Goal: Answer question/provide support

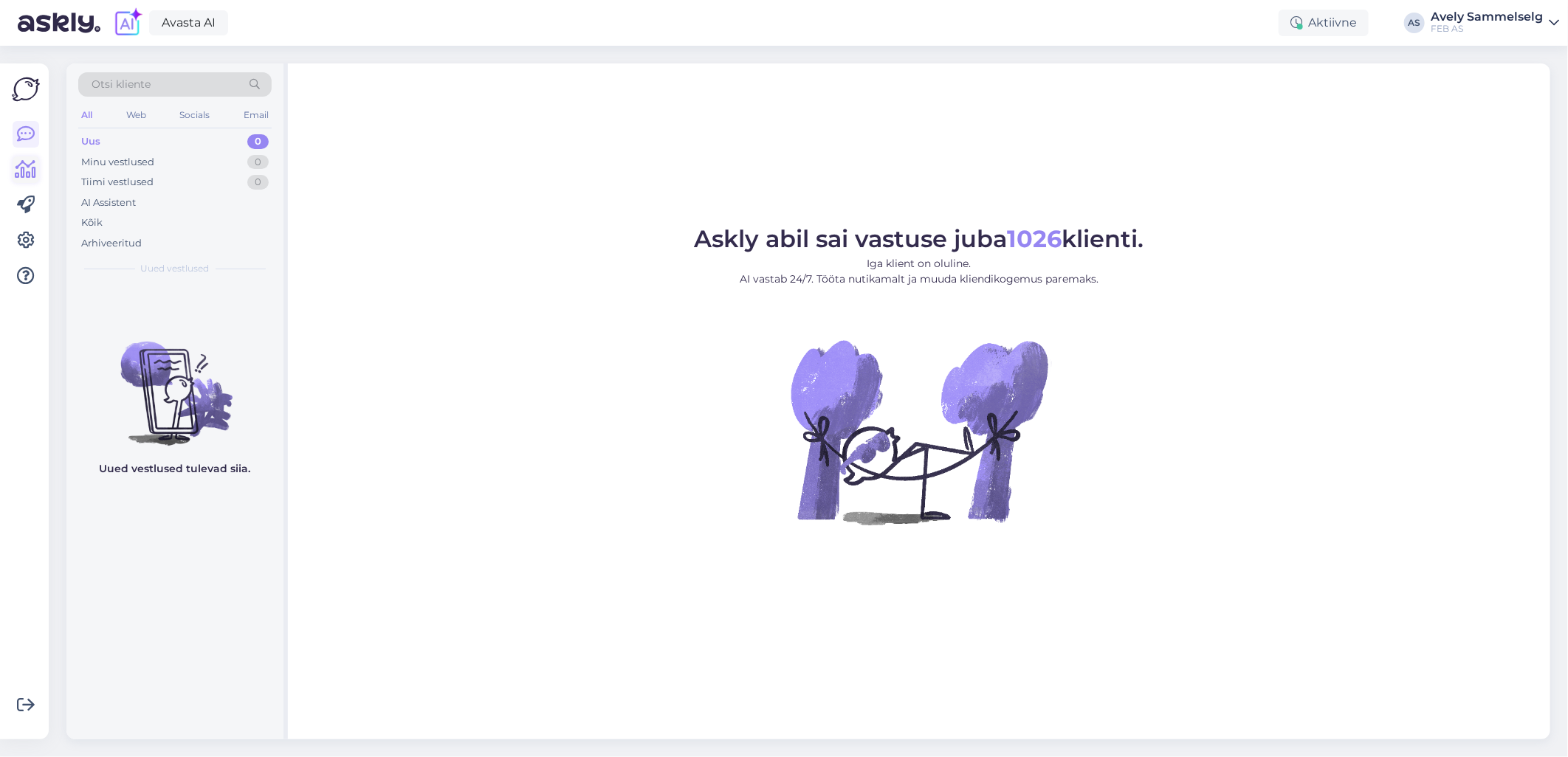
click at [27, 169] on icon at bounding box center [26, 170] width 21 height 18
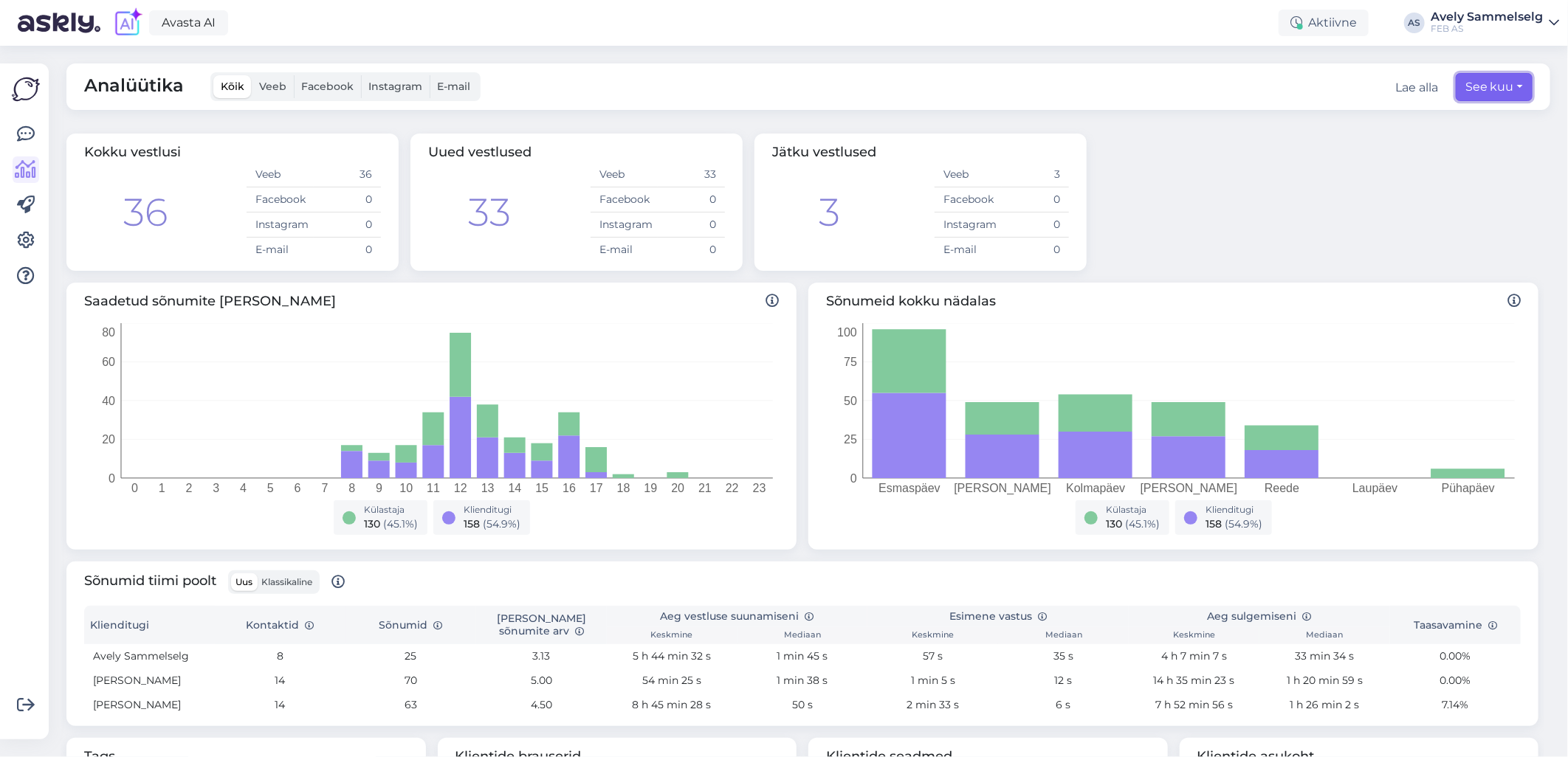
click at [1479, 96] on button "See kuu" at bounding box center [1495, 87] width 77 height 28
select select "9"
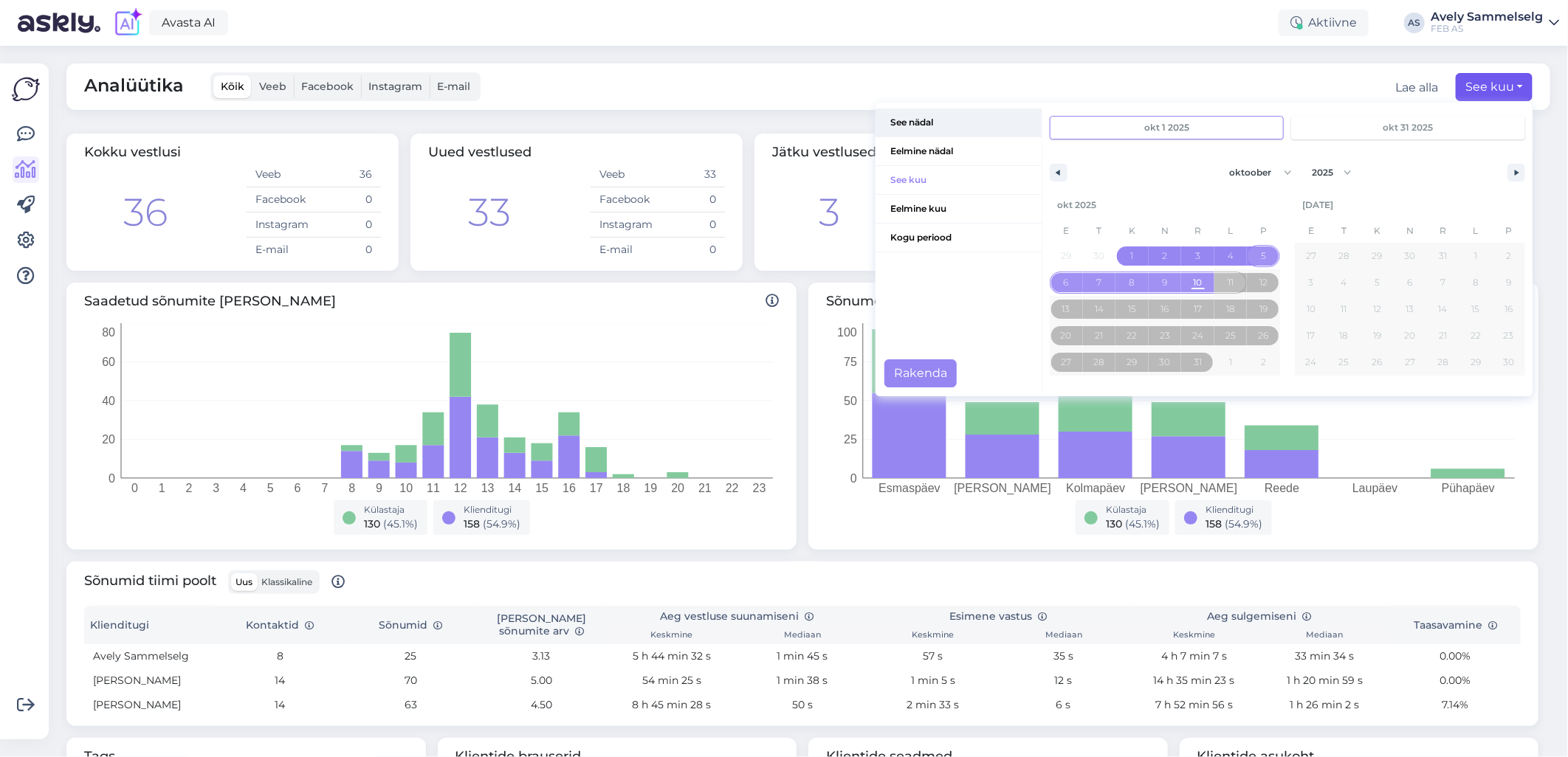
click at [922, 132] on span "See nädal" at bounding box center [959, 123] width 166 height 28
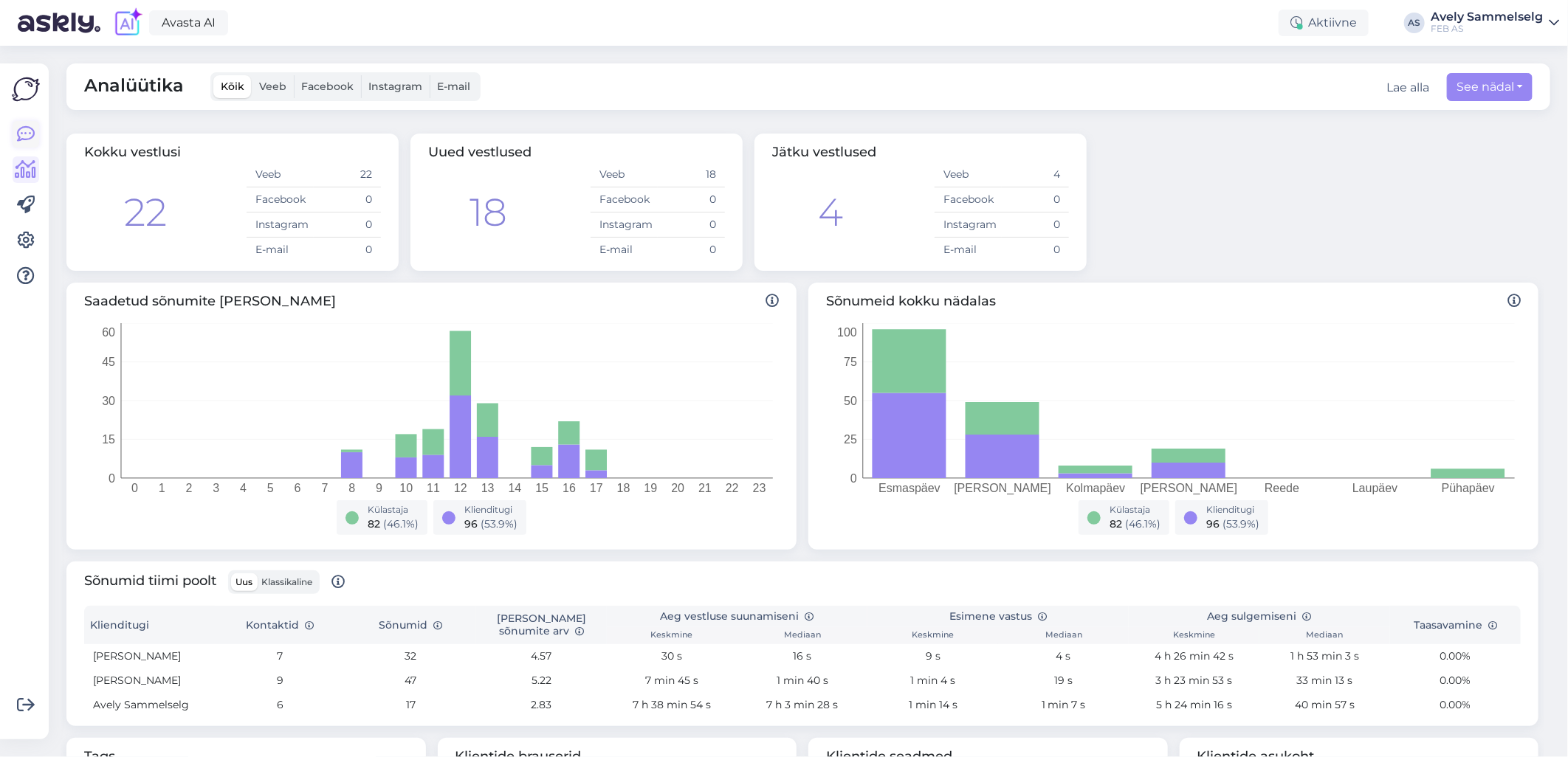
click at [32, 133] on icon at bounding box center [26, 135] width 18 height 18
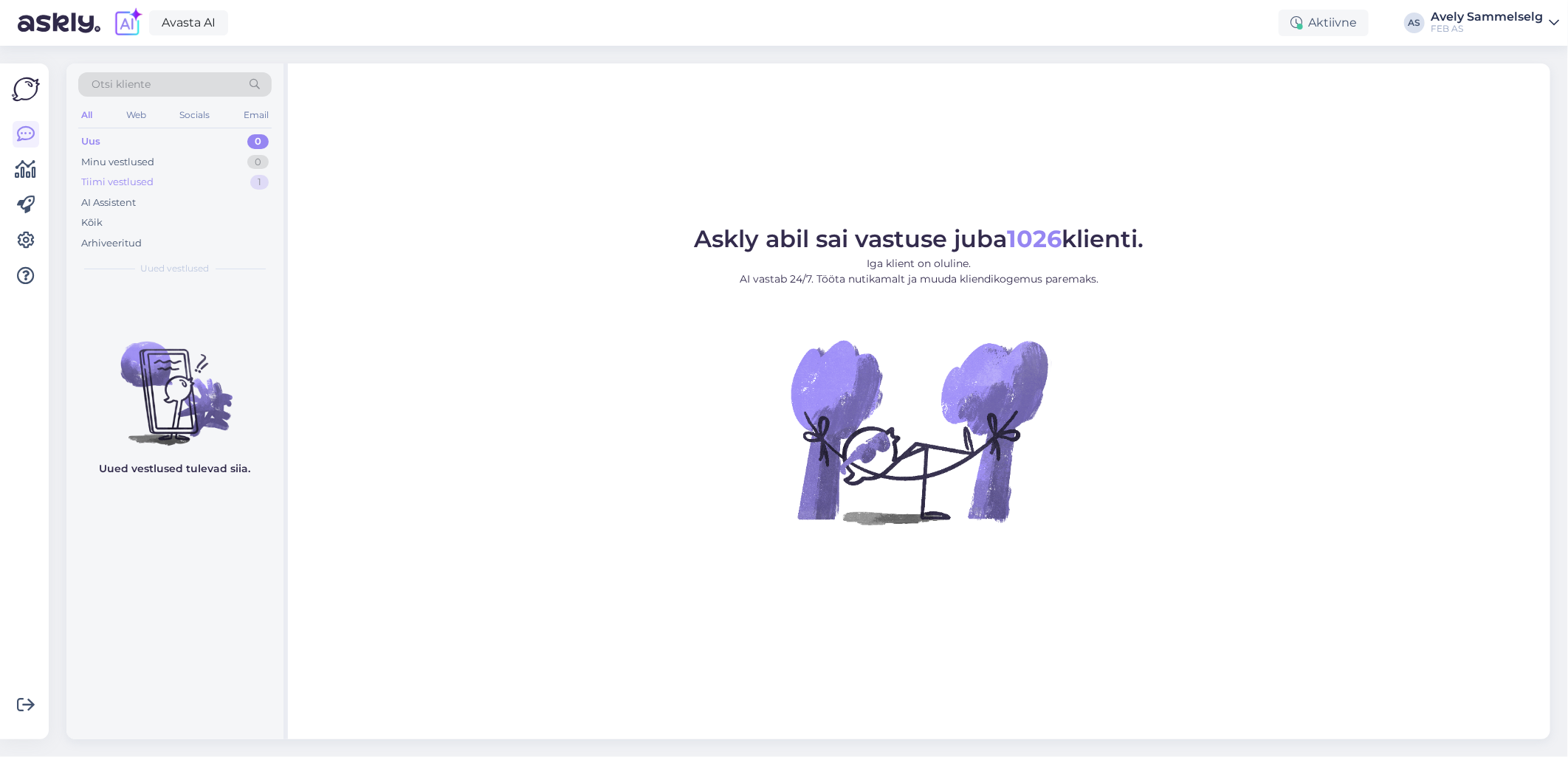
click at [189, 173] on div "Tiimi vestlused 1" at bounding box center [175, 183] width 194 height 21
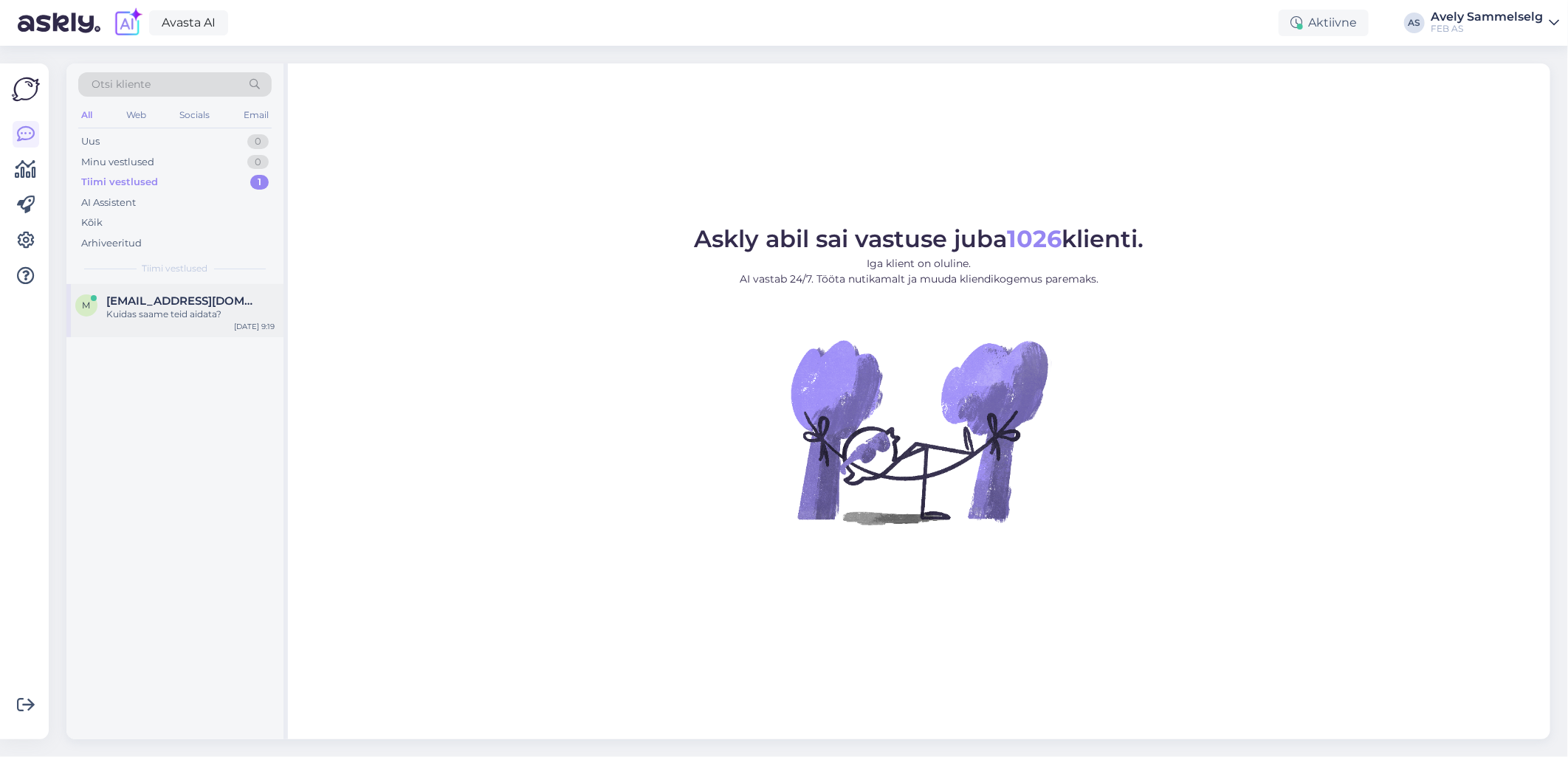
click at [169, 310] on div "Kuidas saame teid aidata?" at bounding box center [191, 314] width 169 height 13
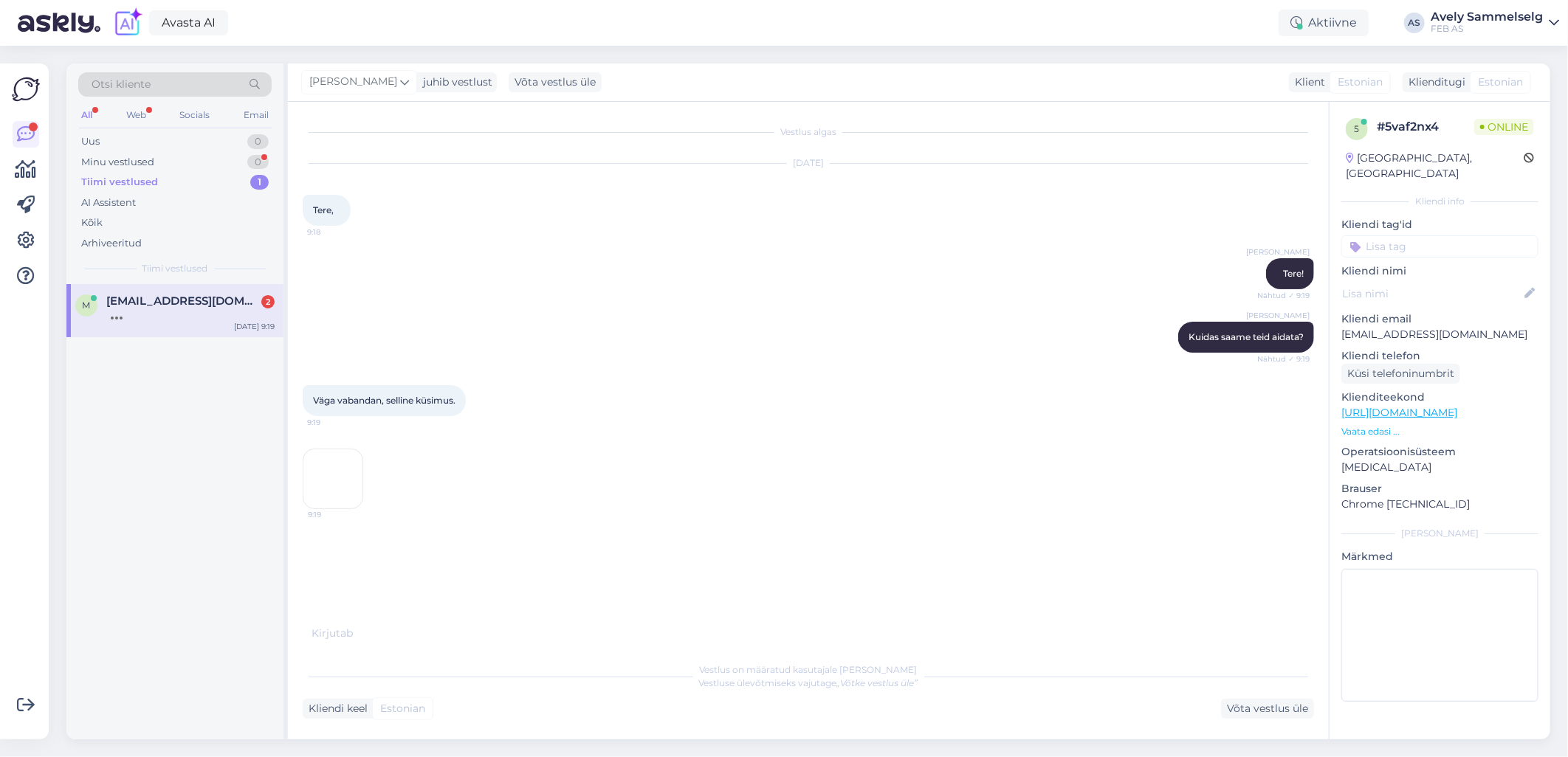
click at [320, 491] on img at bounding box center [333, 479] width 59 height 59
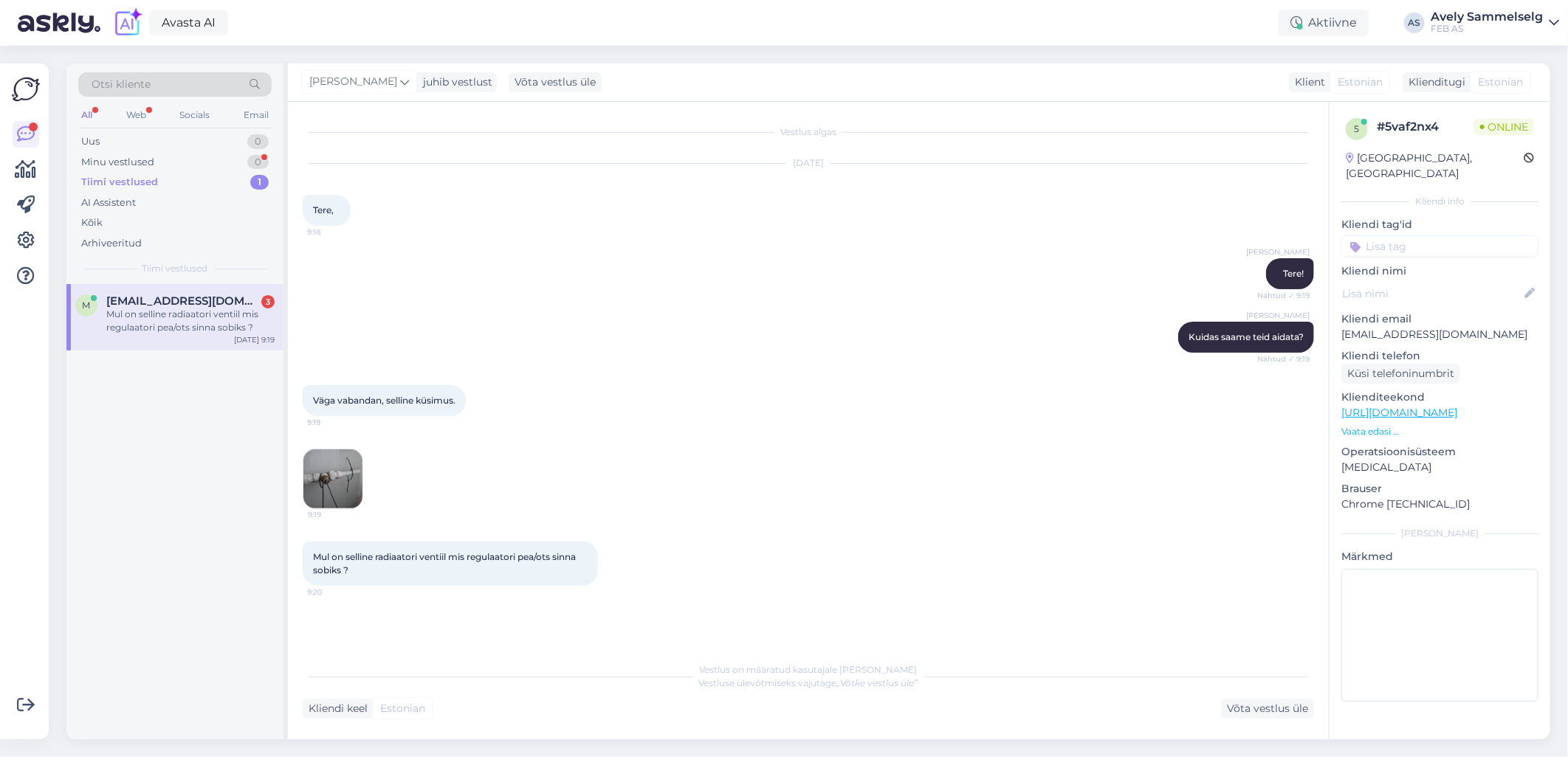
click at [338, 481] on img at bounding box center [333, 479] width 59 height 59
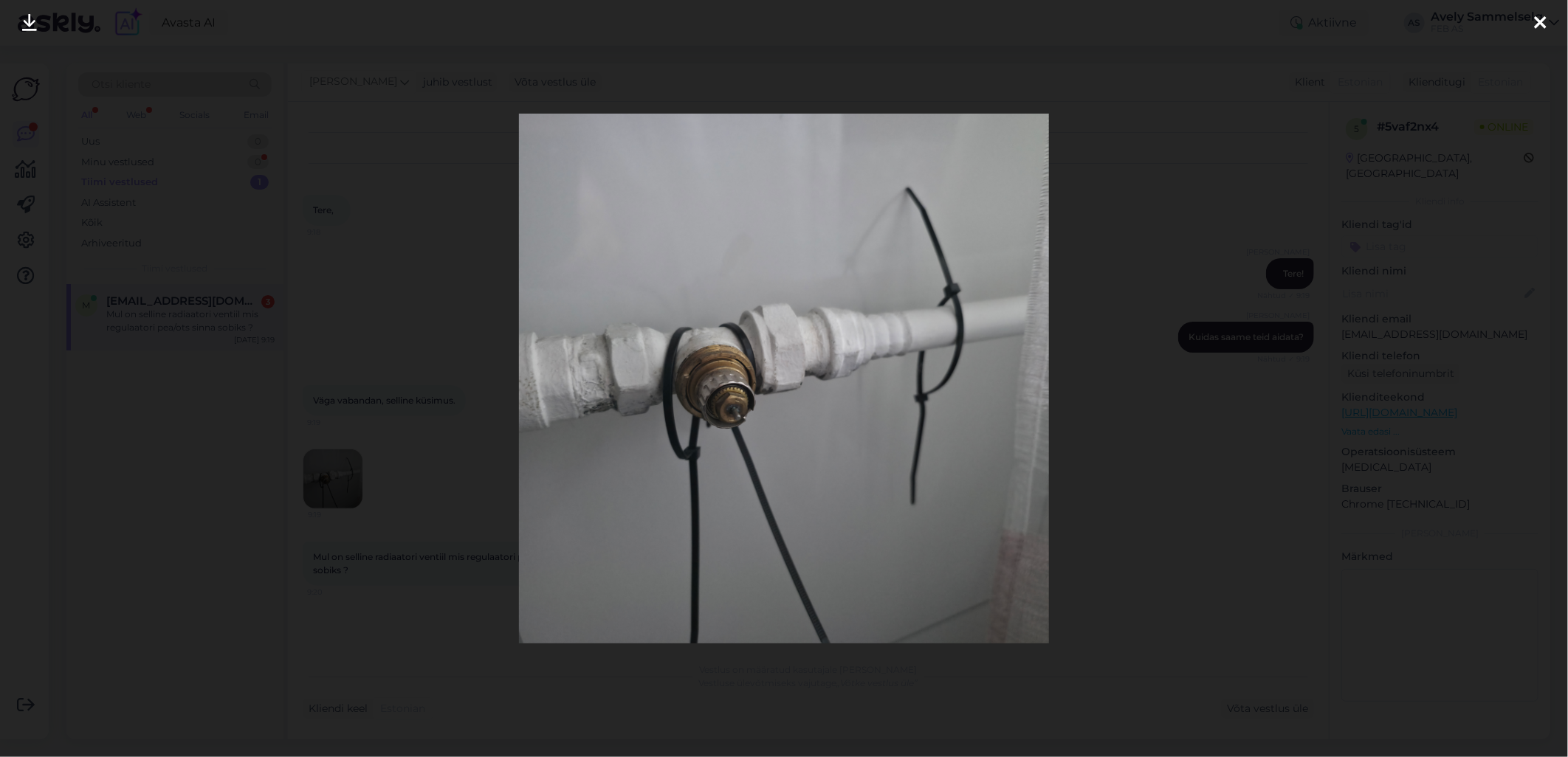
click at [747, 26] on div at bounding box center [784, 378] width 1568 height 757
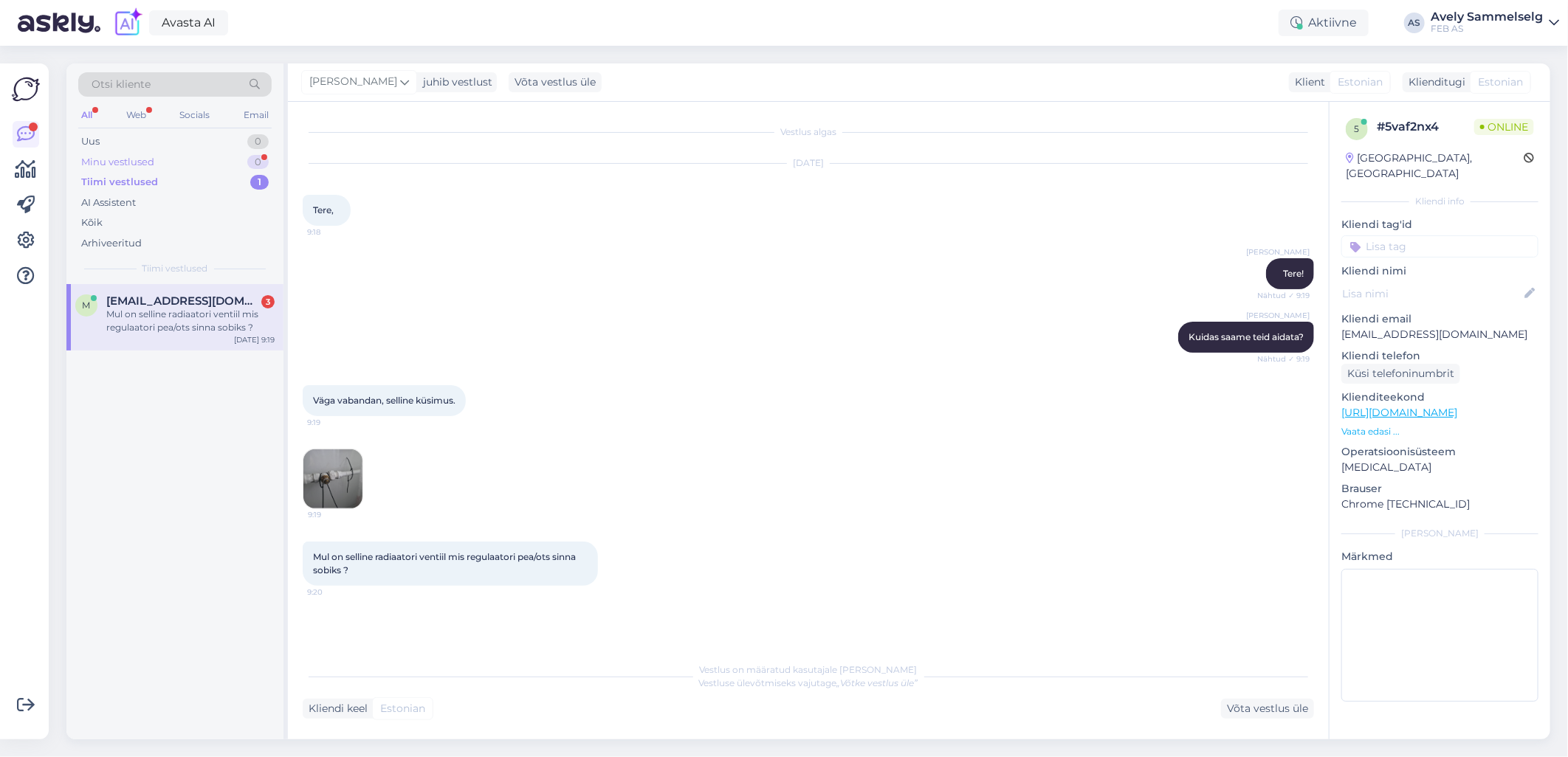
click at [119, 169] on div "Minu vestlused" at bounding box center [118, 163] width 73 height 15
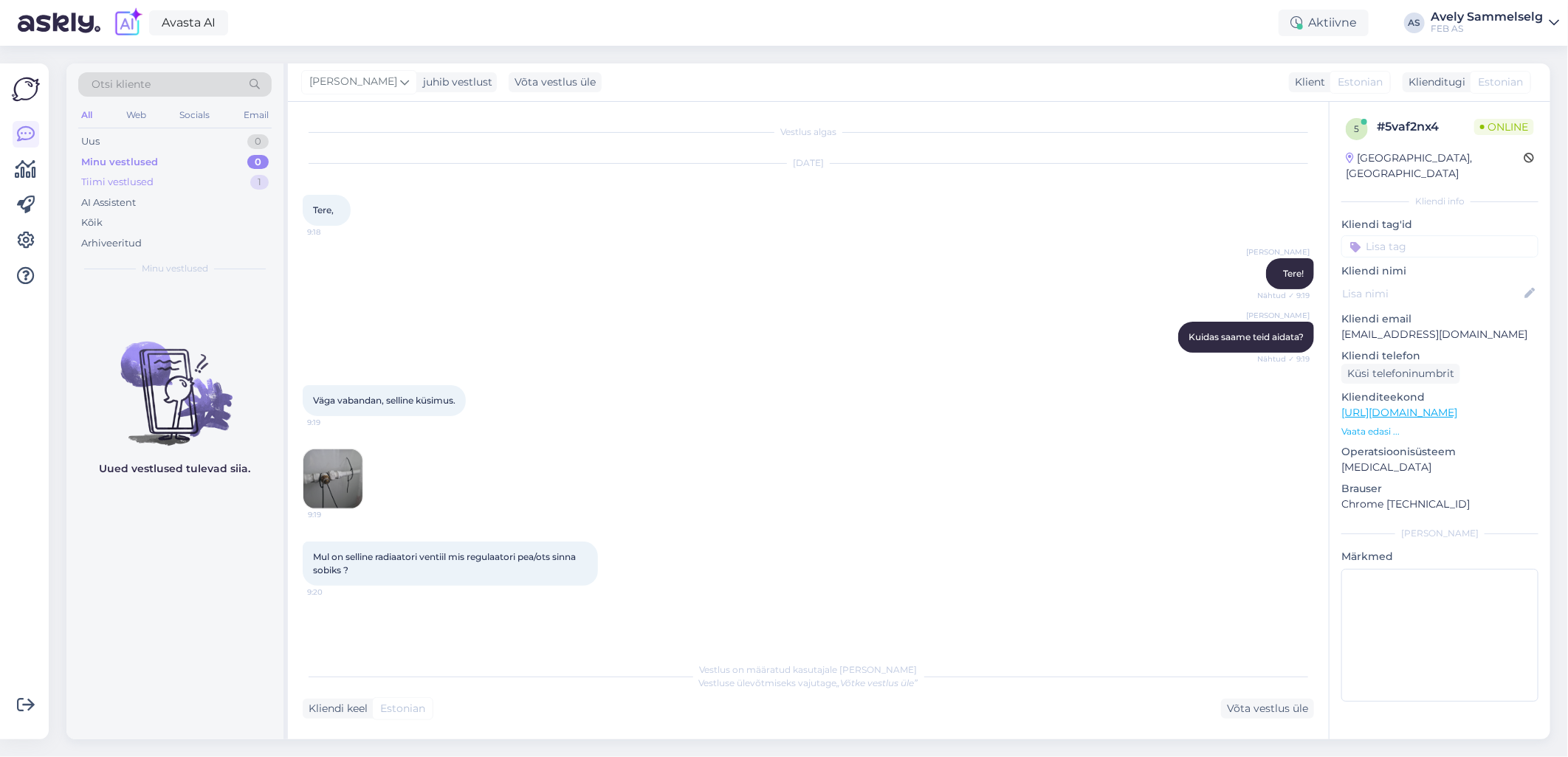
click at [119, 174] on div "Tiimi vestlused 1" at bounding box center [175, 183] width 194 height 21
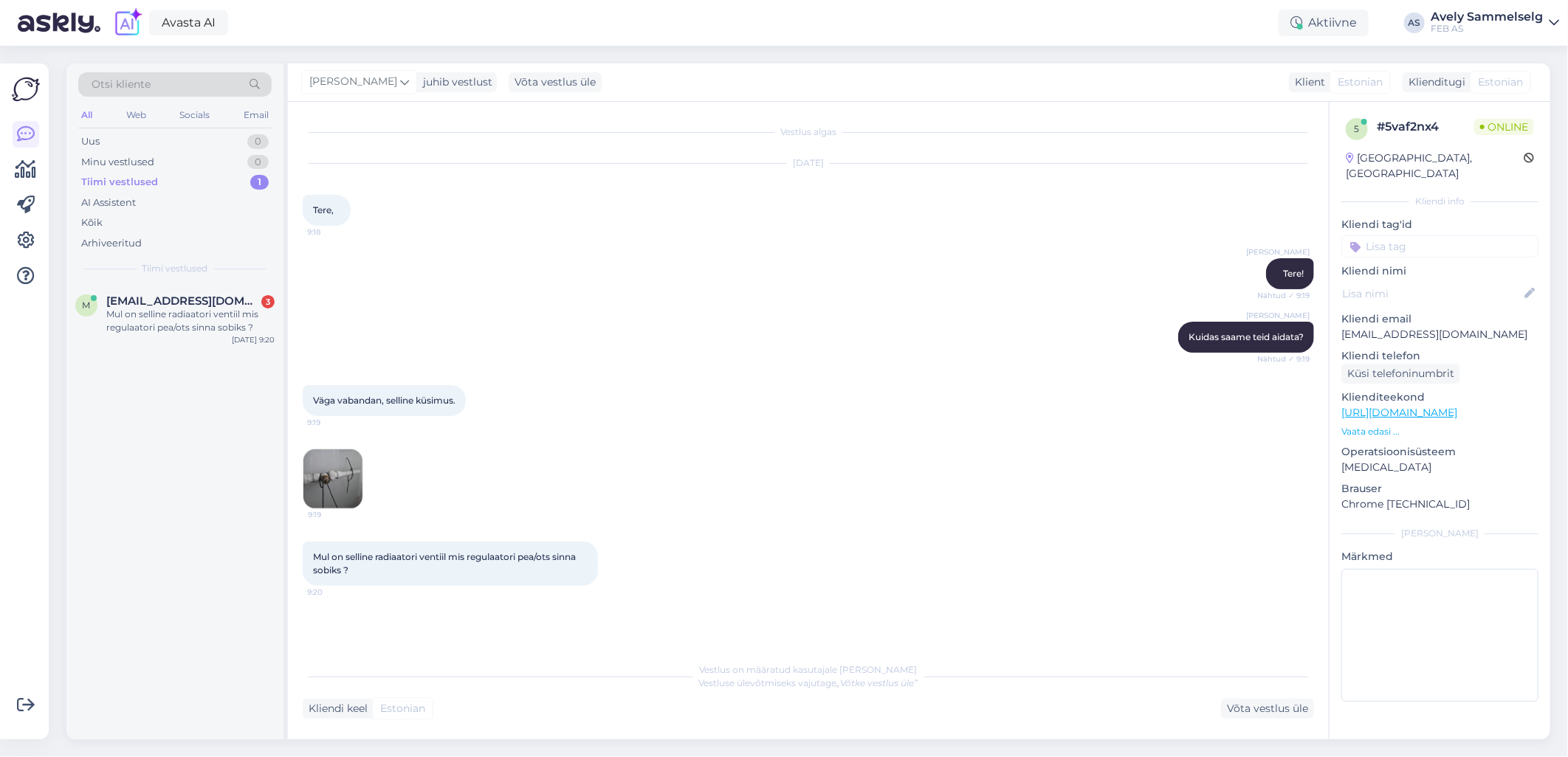
click at [332, 483] on img at bounding box center [333, 479] width 59 height 59
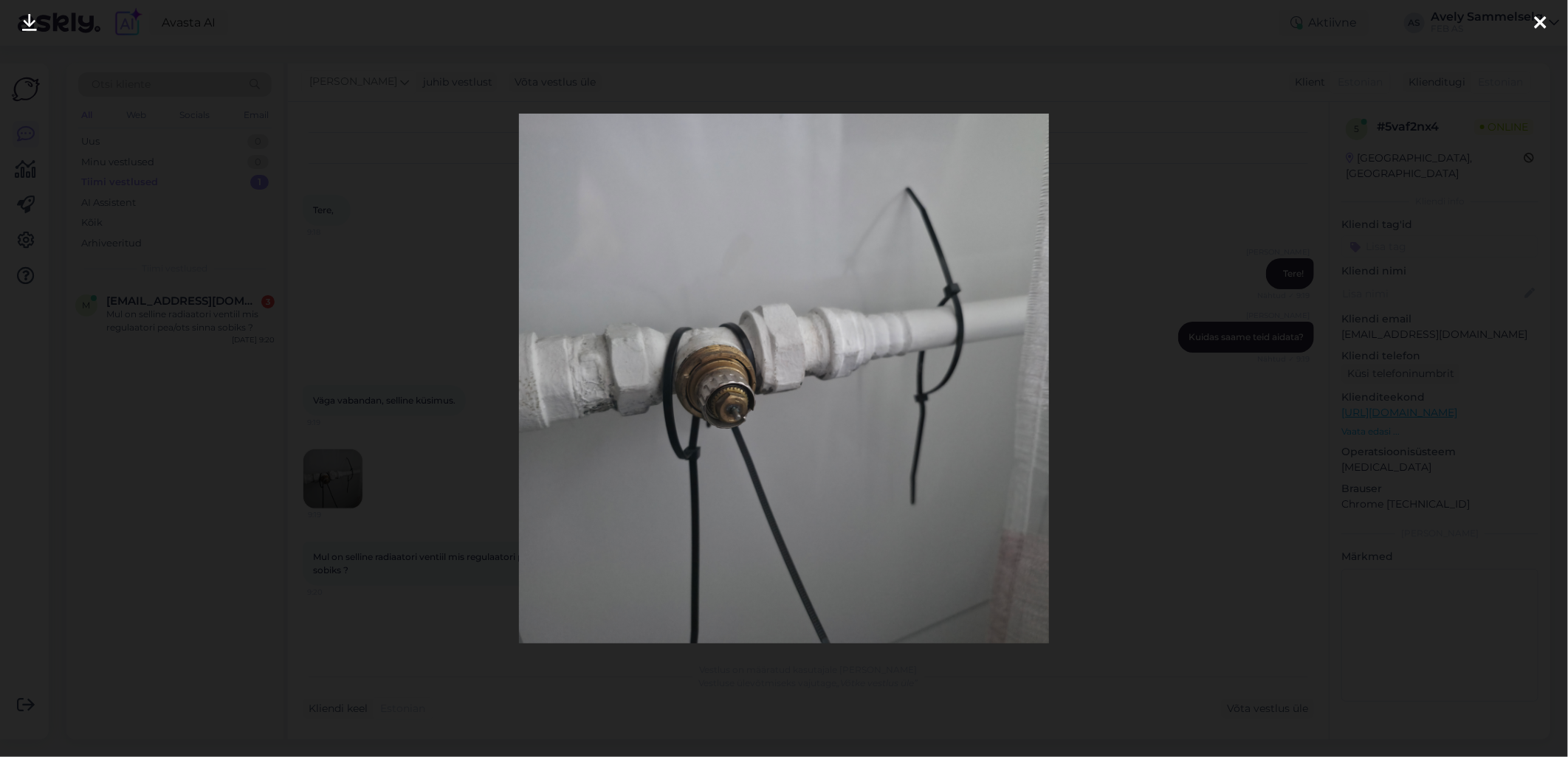
click at [499, 58] on div at bounding box center [784, 378] width 1568 height 757
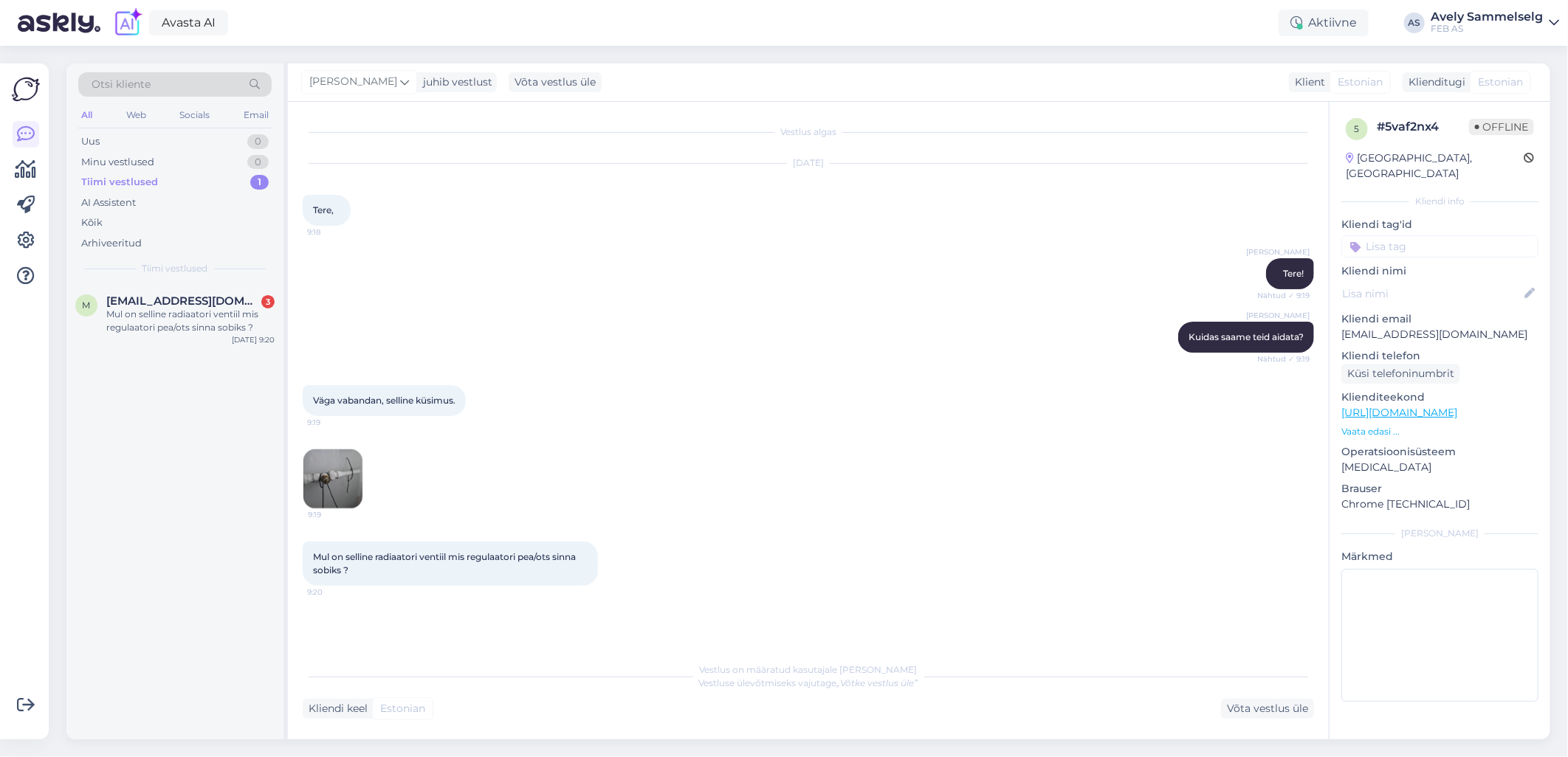
click at [326, 475] on img at bounding box center [333, 479] width 59 height 59
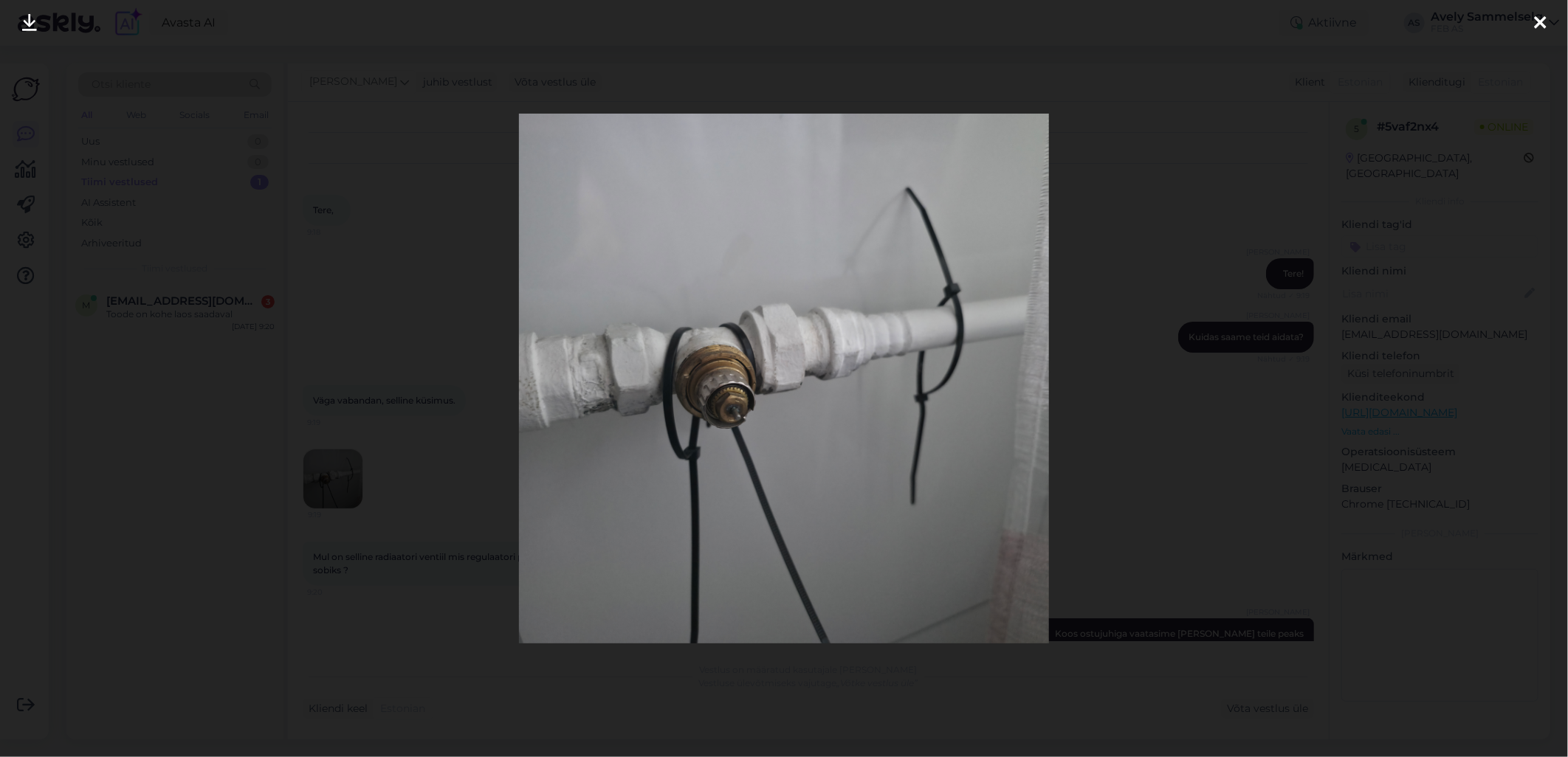
scroll to position [140, 0]
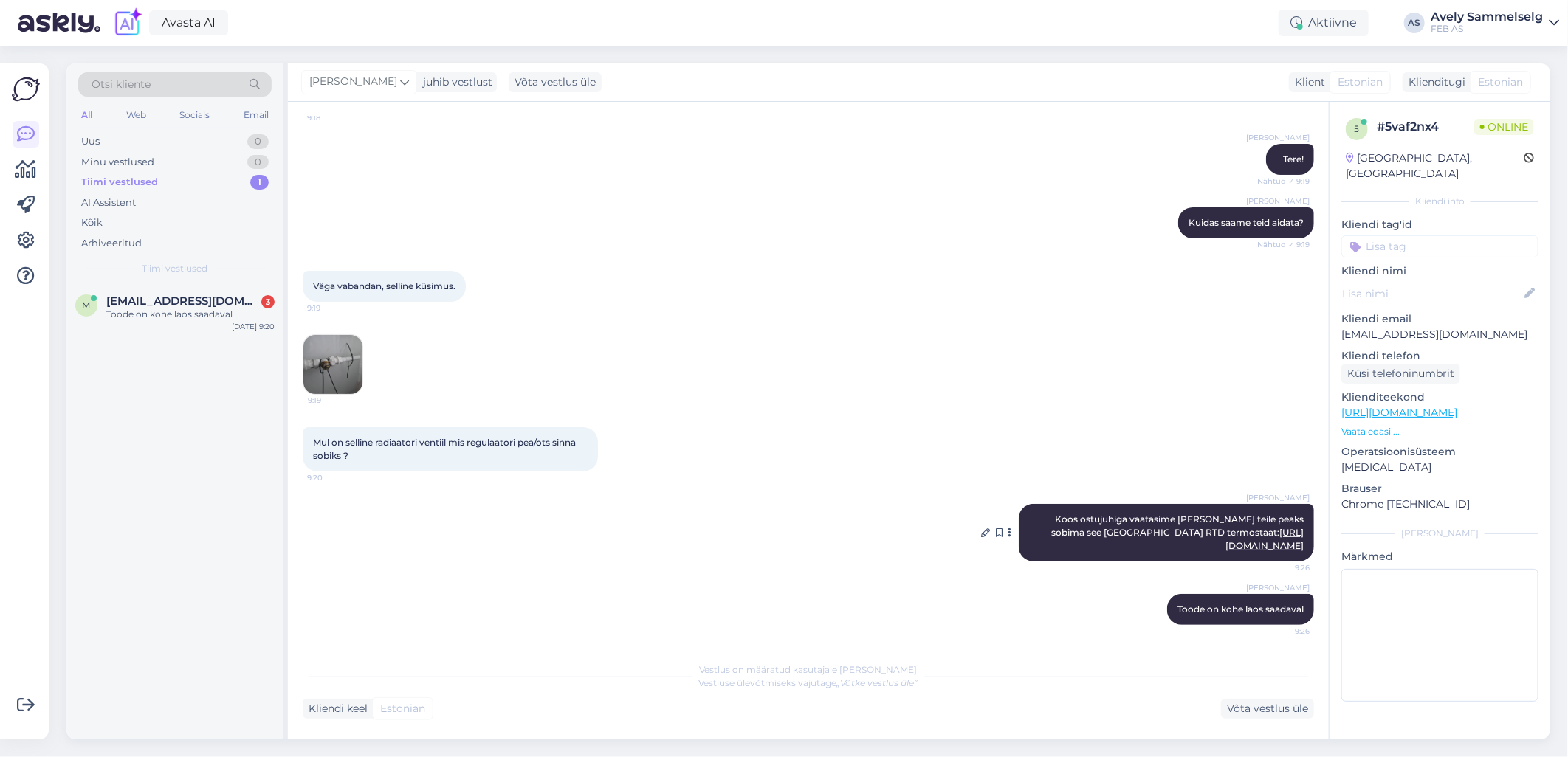
click at [1226, 527] on link "[URL][DOMAIN_NAME]" at bounding box center [1265, 539] width 78 height 24
click at [158, 300] on span "[EMAIL_ADDRESS][DOMAIN_NAME]" at bounding box center [183, 301] width 154 height 13
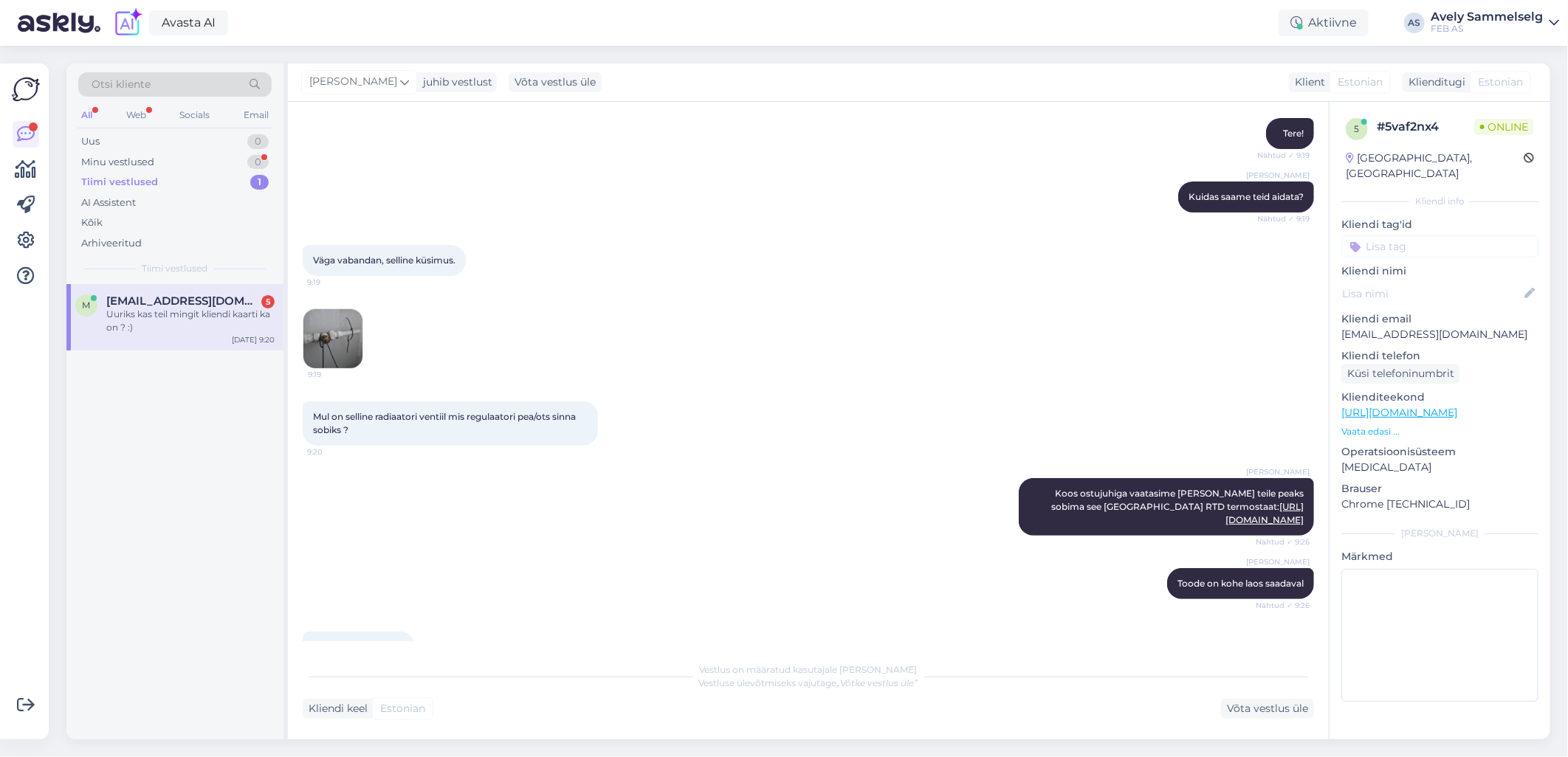
scroll to position [266, 0]
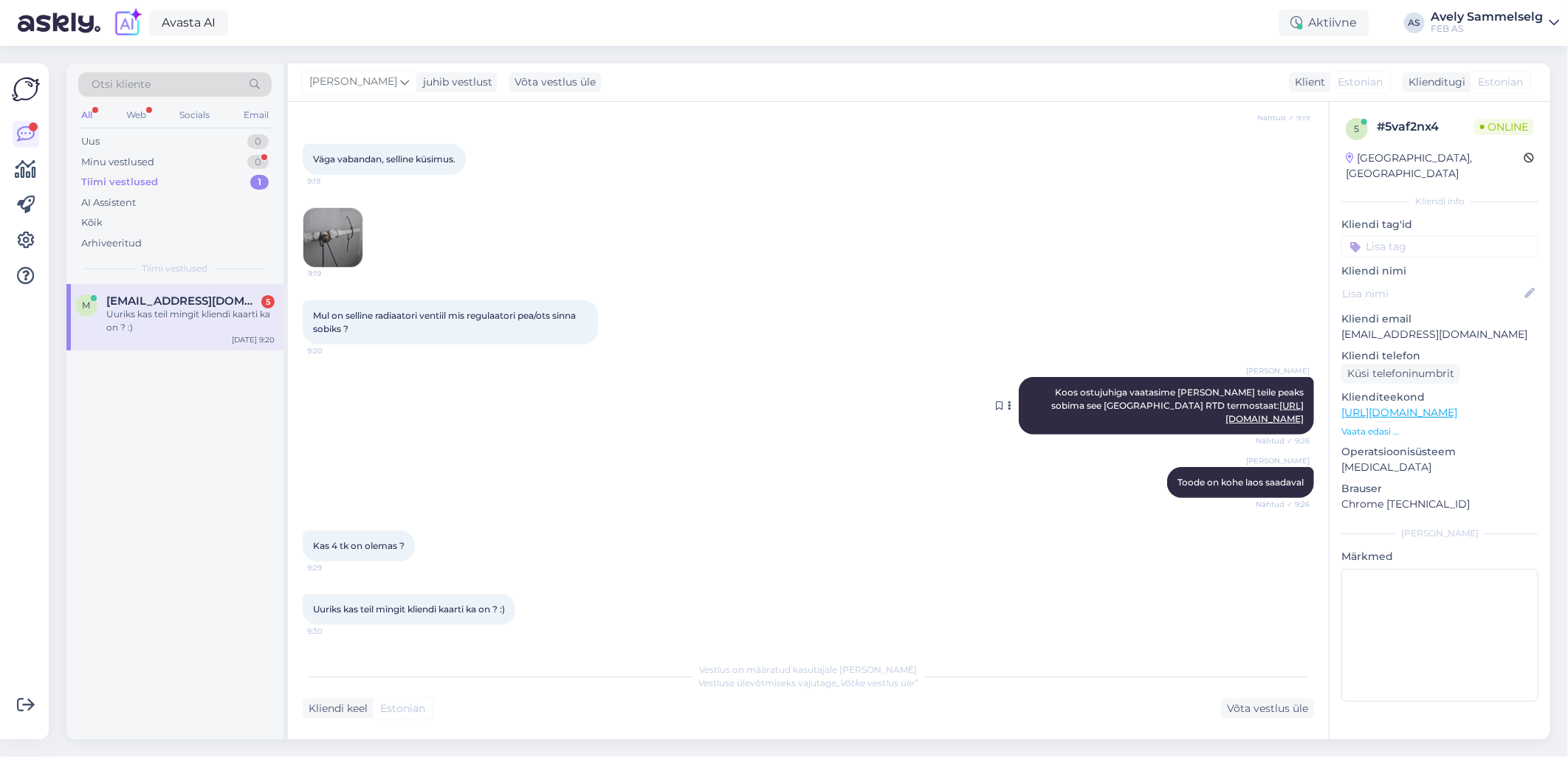
click at [1226, 400] on link "[URL][DOMAIN_NAME]" at bounding box center [1265, 412] width 78 height 24
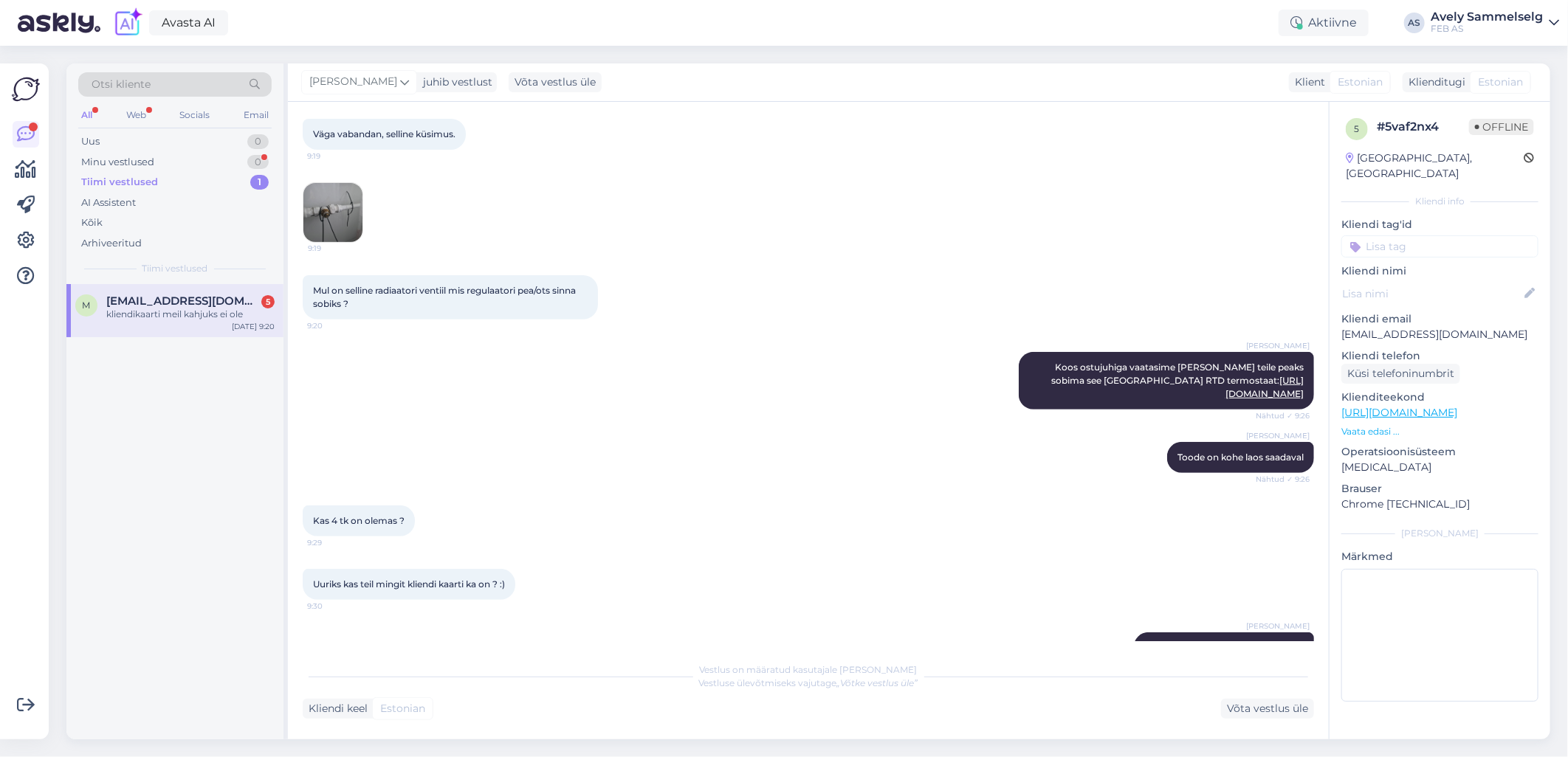
scroll to position [393, 0]
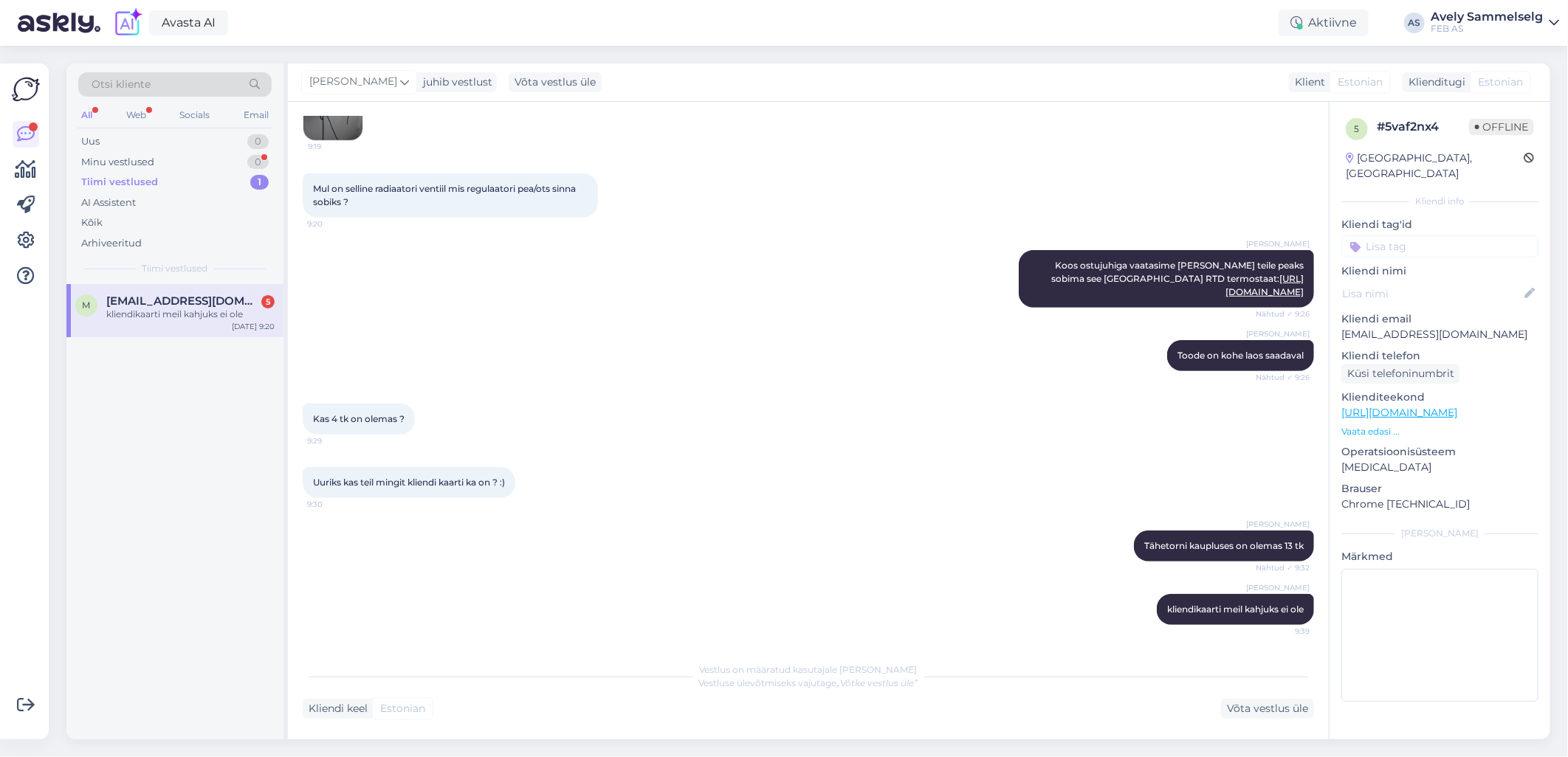
click at [215, 306] on span "[EMAIL_ADDRESS][DOMAIN_NAME]" at bounding box center [183, 301] width 154 height 13
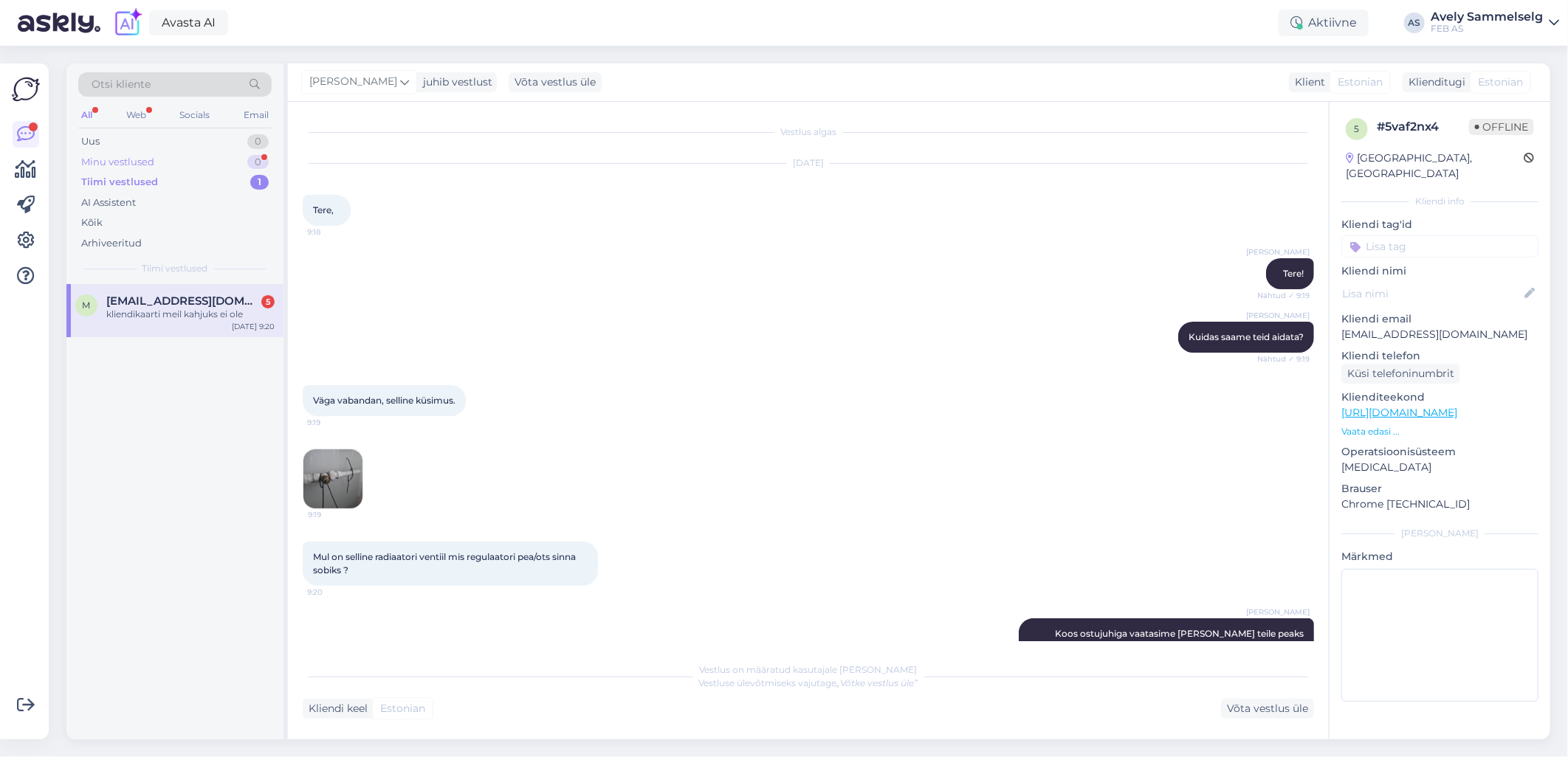
click at [188, 161] on div "Minu vestlused 0" at bounding box center [175, 163] width 194 height 21
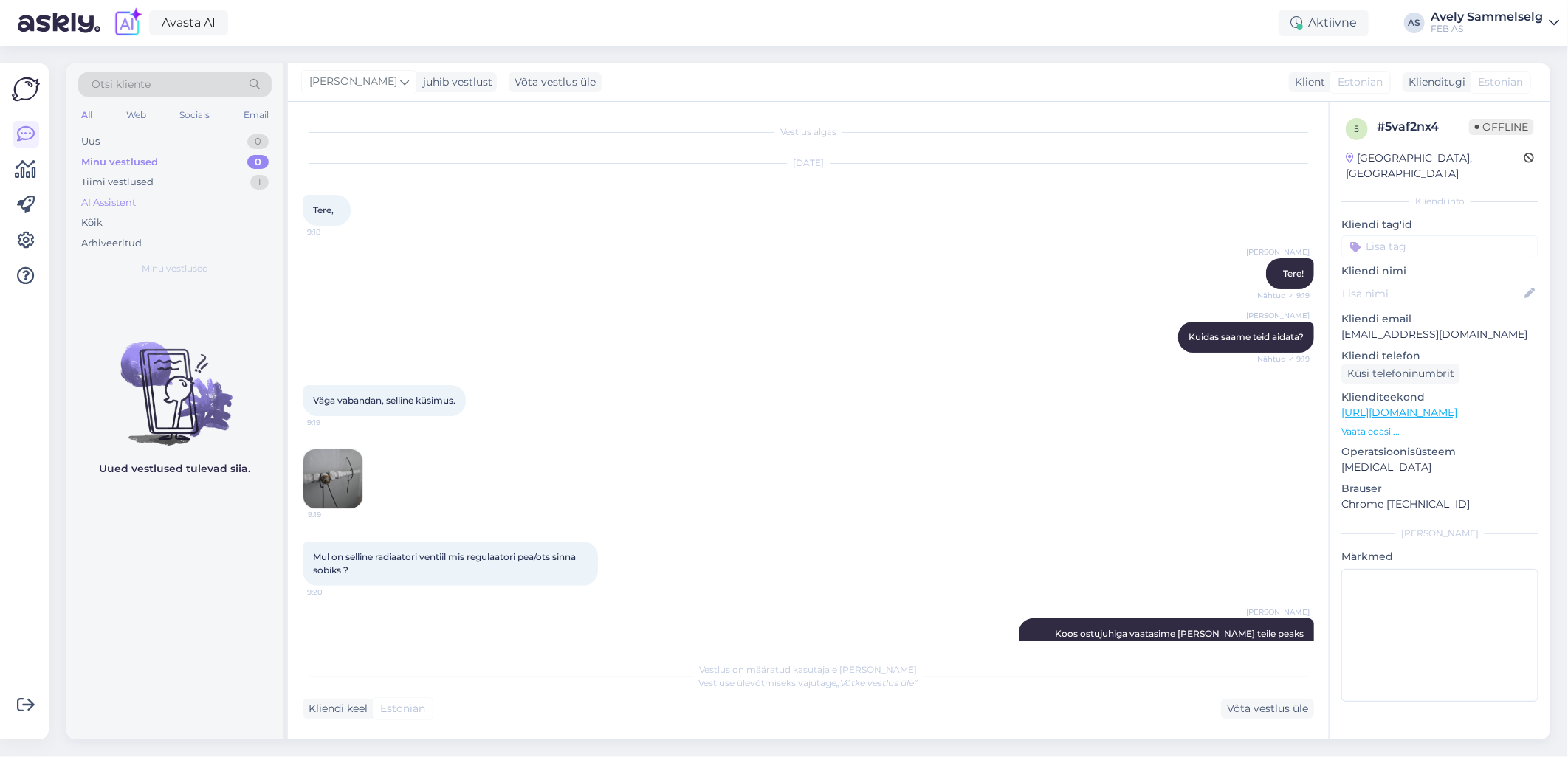
click at [176, 195] on div "AI Assistent" at bounding box center [175, 203] width 194 height 21
click at [178, 186] on div "Tiimi vestlused 1" at bounding box center [175, 183] width 194 height 21
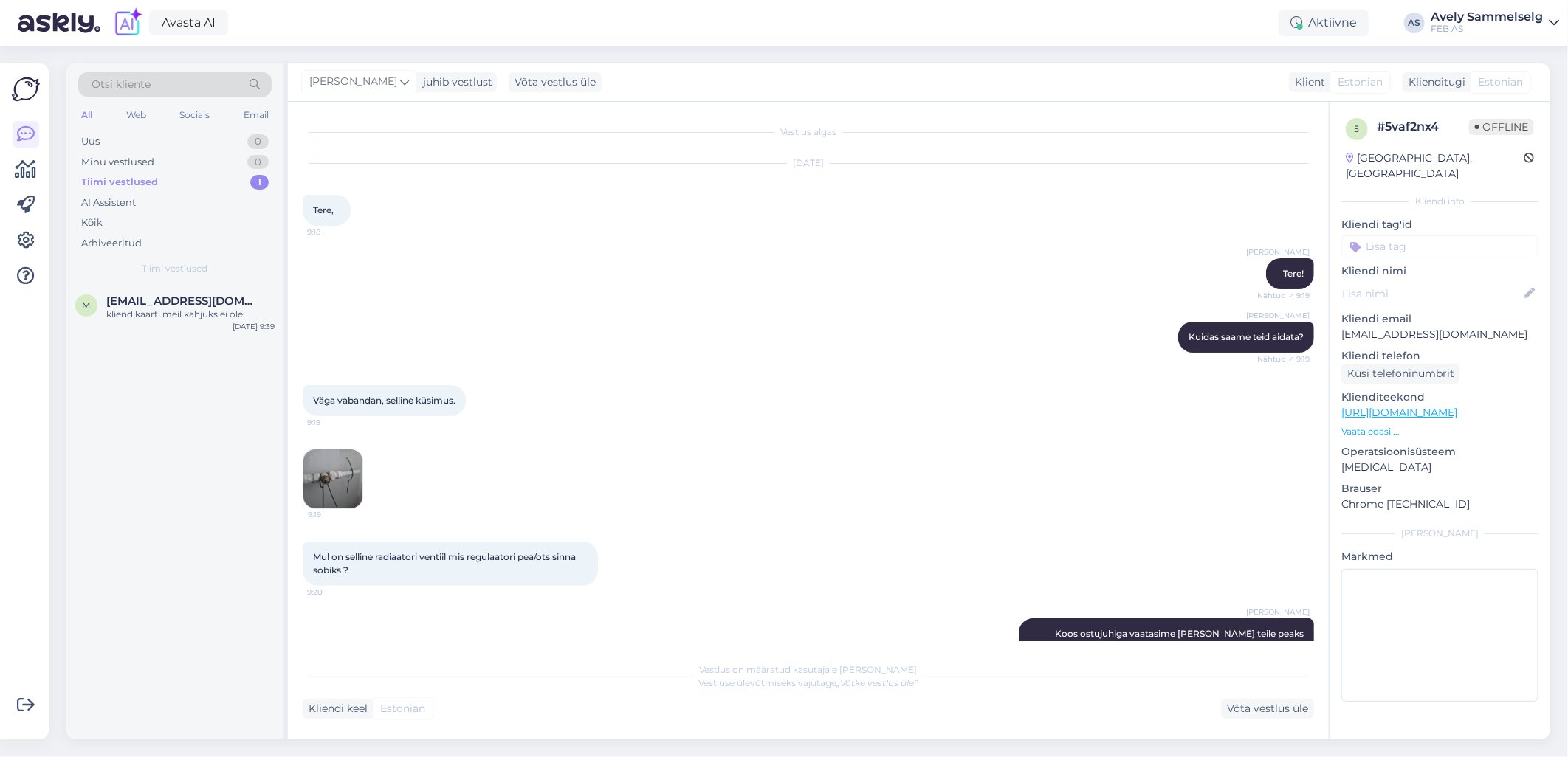
scroll to position [393, 0]
